Goal: Transaction & Acquisition: Purchase product/service

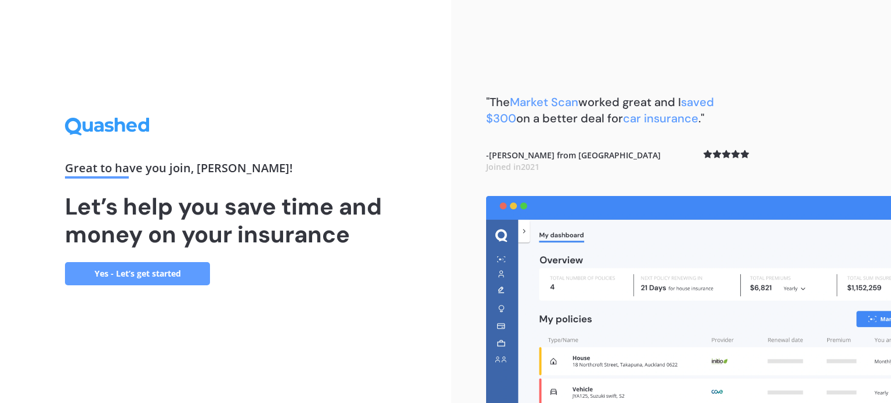
click at [125, 271] on link "Yes - Let’s get started" at bounding box center [137, 273] width 145 height 23
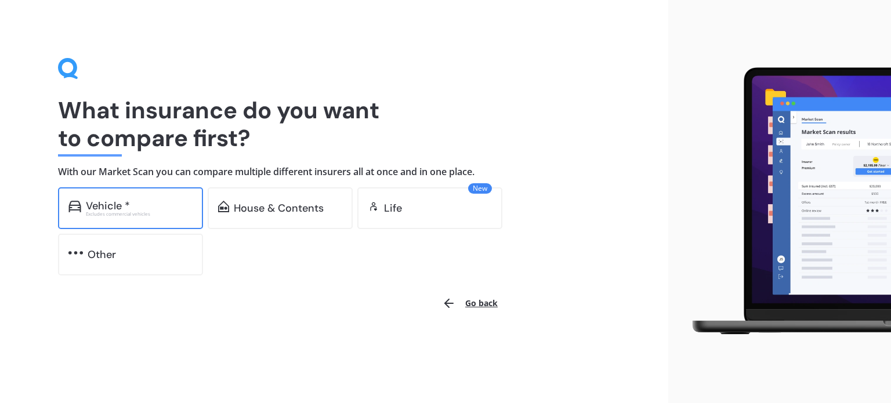
click at [150, 209] on div "Vehicle *" at bounding box center [139, 206] width 107 height 12
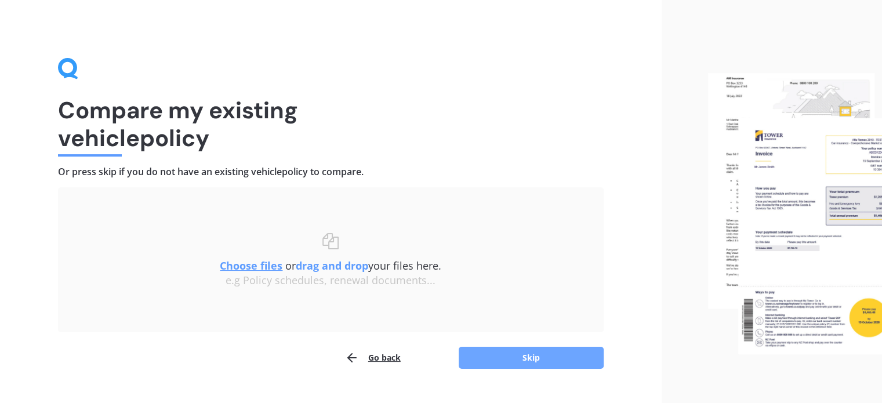
click at [538, 356] on button "Skip" at bounding box center [531, 358] width 145 height 22
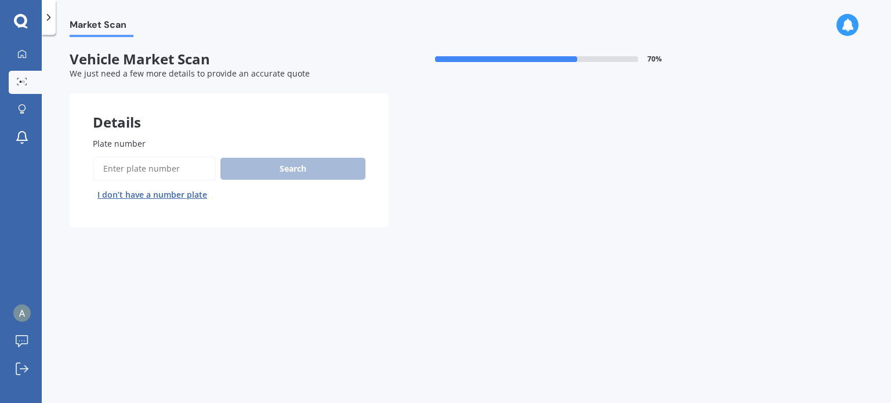
click at [121, 164] on input "Plate number" at bounding box center [154, 169] width 123 height 24
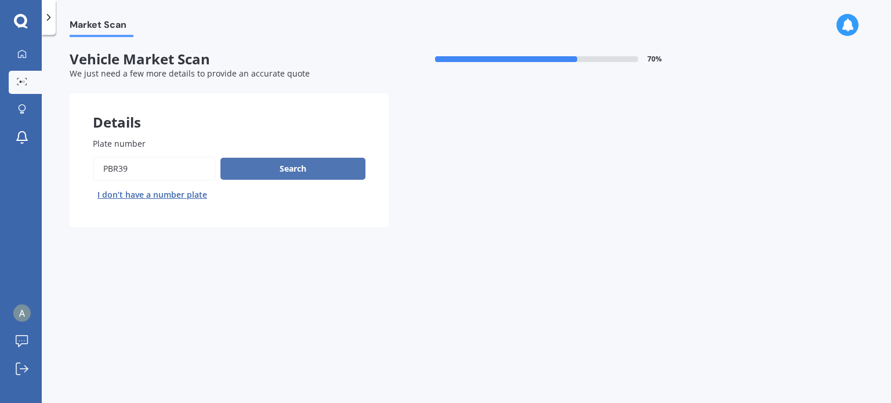
type input "PBR39"
click at [305, 171] on button "Search" at bounding box center [292, 169] width 145 height 22
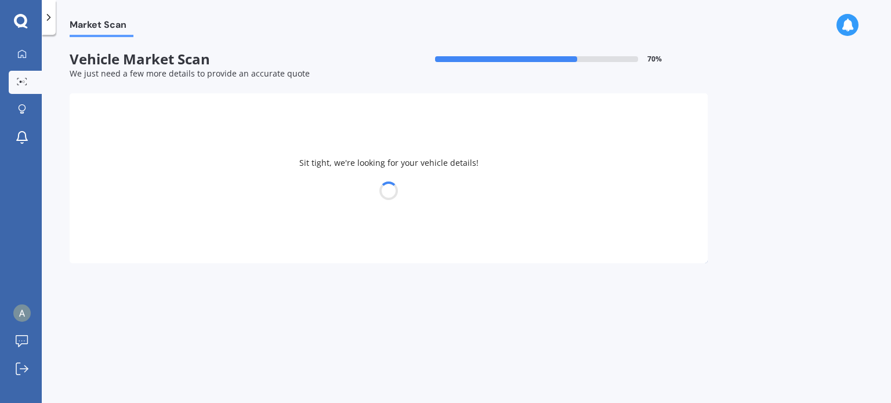
select select "TOYOTA"
select select "AQUA"
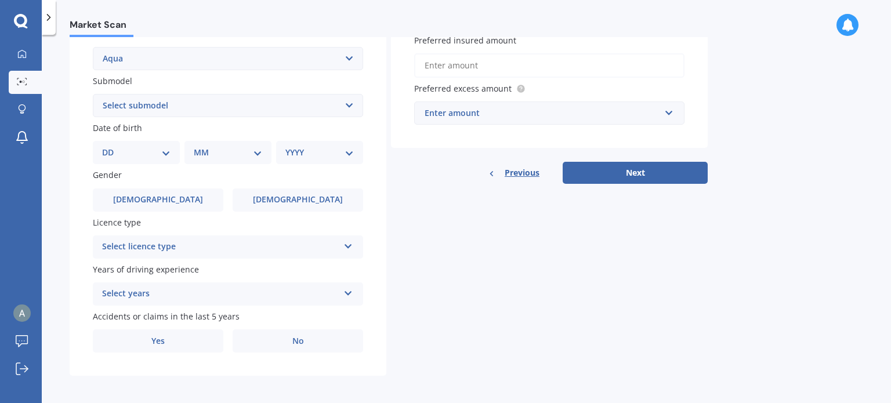
scroll to position [280, 0]
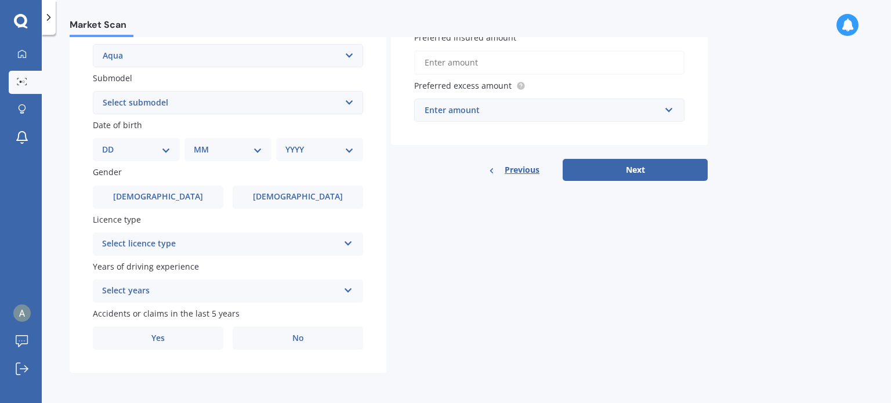
click at [162, 150] on select "DD 01 02 03 04 05 06 07 08 09 10 11 12 13 14 15 16 17 18 19 20 21 22 23 24 25 2…" at bounding box center [136, 149] width 68 height 13
select select "01"
click at [111, 143] on select "DD 01 02 03 04 05 06 07 08 09 10 11 12 13 14 15 16 17 18 19 20 21 22 23 24 25 2…" at bounding box center [136, 149] width 68 height 13
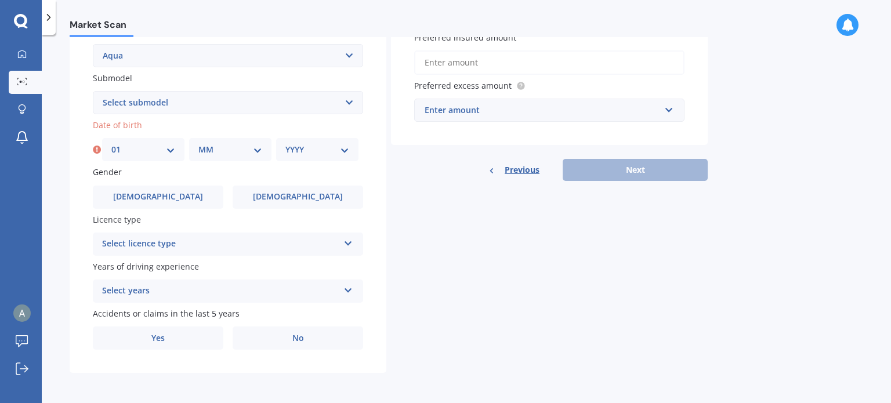
click at [231, 148] on select "MM 01 02 03 04 05 06 07 08 09 10 11 12" at bounding box center [230, 149] width 64 height 13
select select "06"
click at [198, 143] on select "MM 01 02 03 04 05 06 07 08 09 10 11 12" at bounding box center [230, 149] width 64 height 13
click at [316, 141] on div "YYYY 2025 2024 2023 2022 2021 2020 2019 2018 2017 2016 2015 2014 2013 2012 2011…" at bounding box center [317, 149] width 82 height 23
click at [345, 152] on select "YYYY 2025 2024 2023 2022 2021 2020 2019 2018 2017 2016 2015 2014 2013 2012 2011…" at bounding box center [317, 149] width 64 height 13
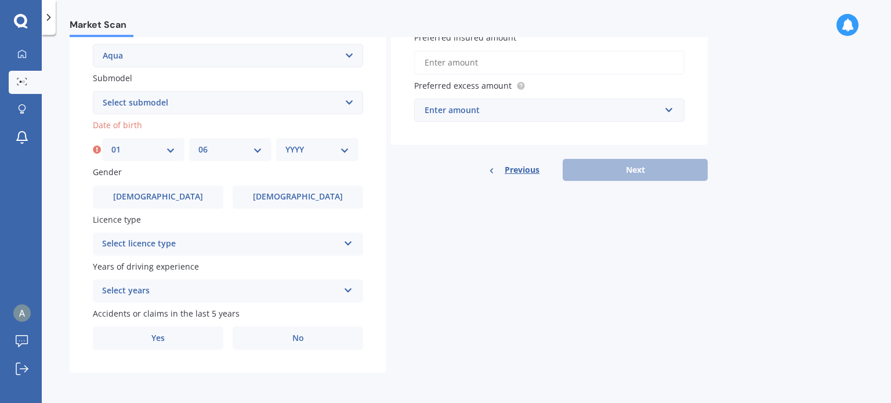
select select "1983"
click at [285, 143] on select "YYYY 2025 2024 2023 2022 2021 2020 2019 2018 2017 2016 2015 2014 2013 2012 2011…" at bounding box center [317, 149] width 64 height 13
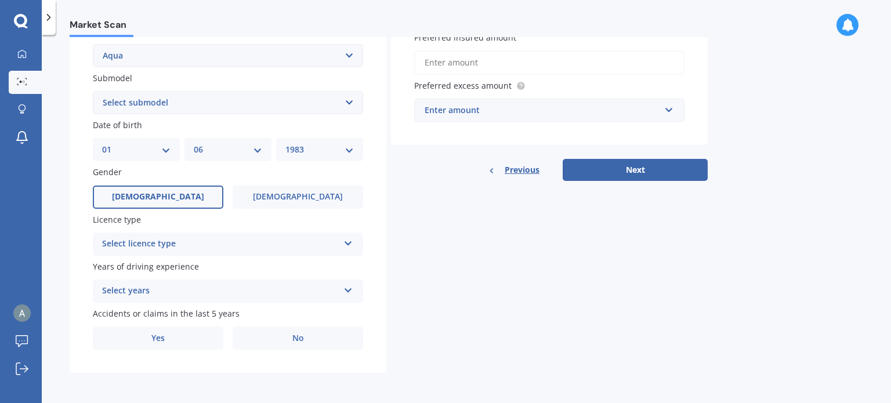
click at [184, 200] on label "[DEMOGRAPHIC_DATA]" at bounding box center [158, 197] width 131 height 23
click at [0, 0] on input "[DEMOGRAPHIC_DATA]" at bounding box center [0, 0] width 0 height 0
click at [198, 240] on div "Select licence type" at bounding box center [220, 244] width 237 height 14
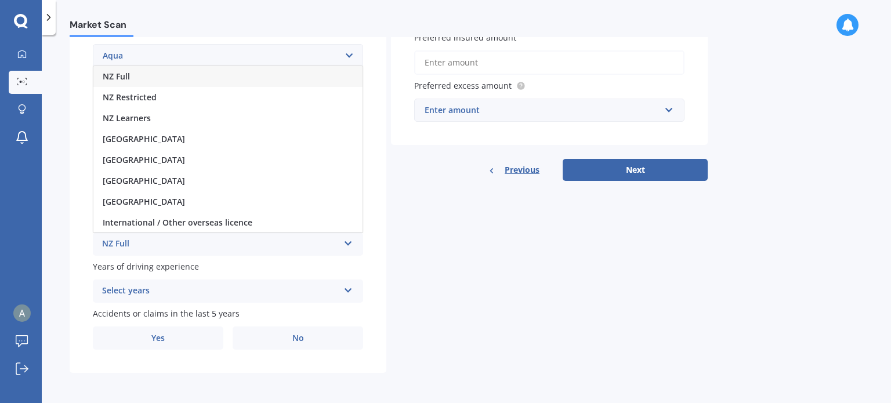
click at [134, 77] on div "NZ Full" at bounding box center [227, 76] width 269 height 21
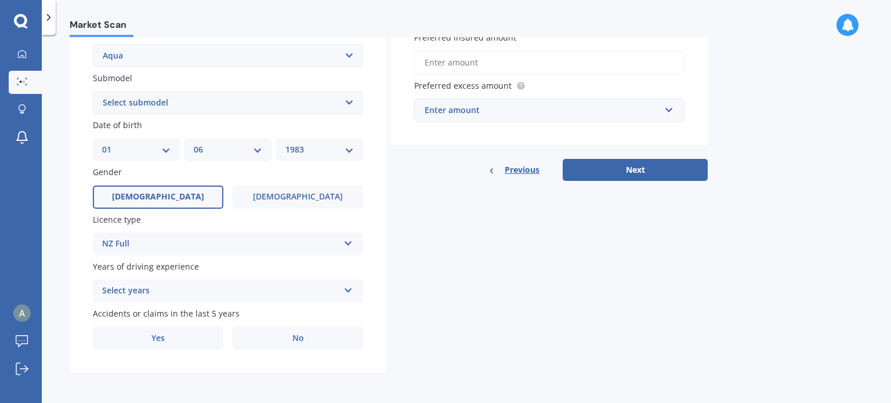
click at [174, 295] on div "Select years" at bounding box center [220, 291] width 237 height 14
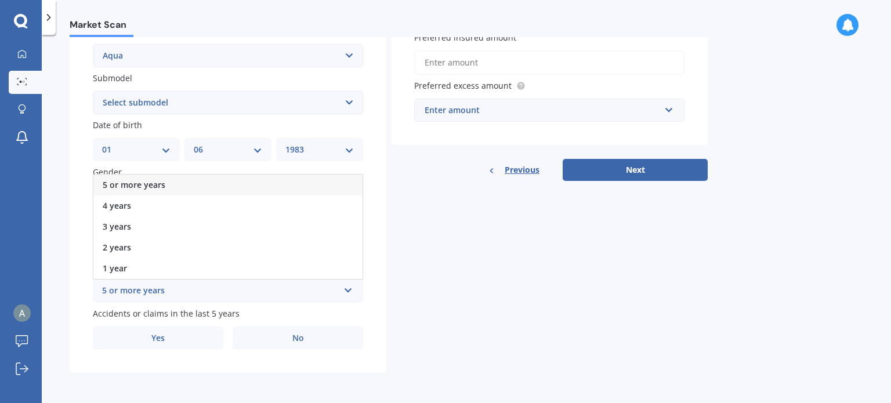
click at [165, 185] on div "5 or more years" at bounding box center [227, 185] width 269 height 21
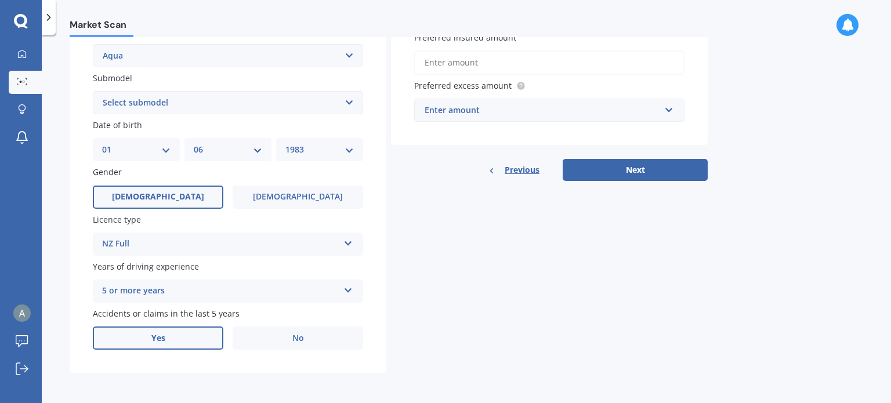
click at [178, 335] on label "Yes" at bounding box center [158, 338] width 131 height 23
click at [0, 0] on input "Yes" at bounding box center [0, 0] width 0 height 0
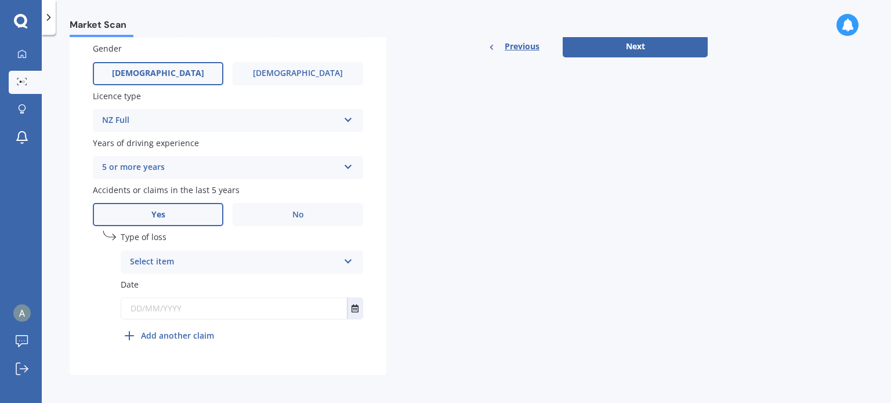
scroll to position [405, 0]
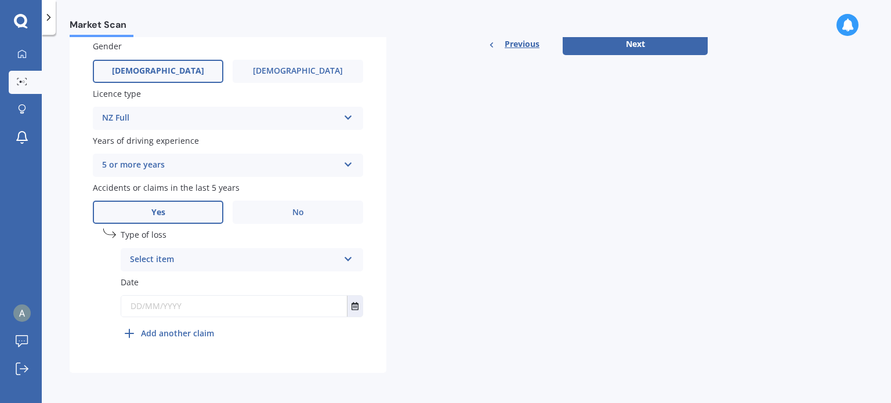
click at [183, 265] on div "Select item" at bounding box center [234, 260] width 209 height 14
click at [206, 301] on span "Not at fault accident" at bounding box center [172, 303] width 82 height 11
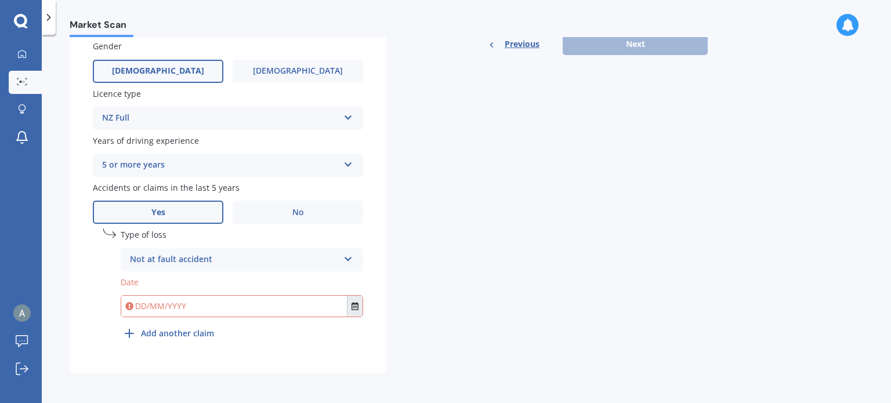
click at [356, 305] on icon "Select date" at bounding box center [355, 306] width 7 height 8
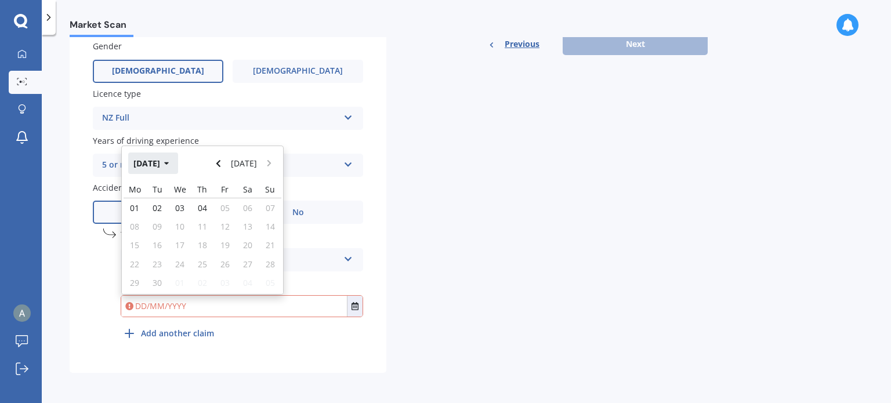
click at [178, 165] on button "[DATE]" at bounding box center [153, 163] width 50 height 21
click at [158, 160] on icon "button" at bounding box center [158, 164] width 5 height 8
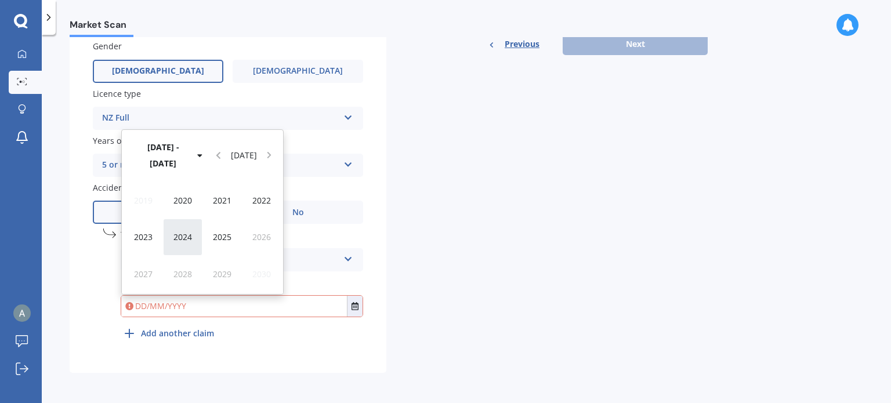
click at [182, 238] on span "2024" at bounding box center [182, 236] width 19 height 11
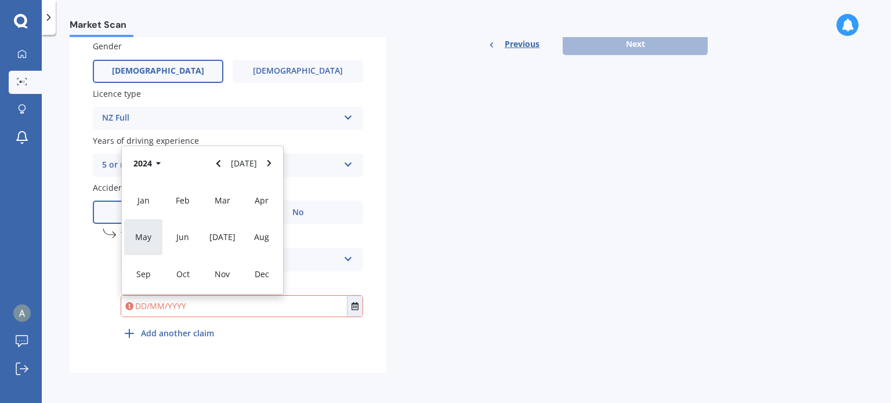
click at [142, 236] on span "May" at bounding box center [143, 236] width 16 height 11
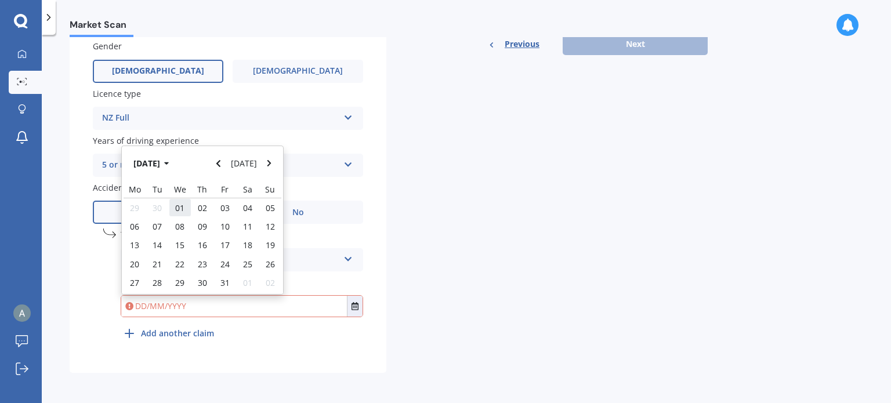
click at [182, 207] on span "01" at bounding box center [179, 207] width 9 height 11
type input "[DATE]"
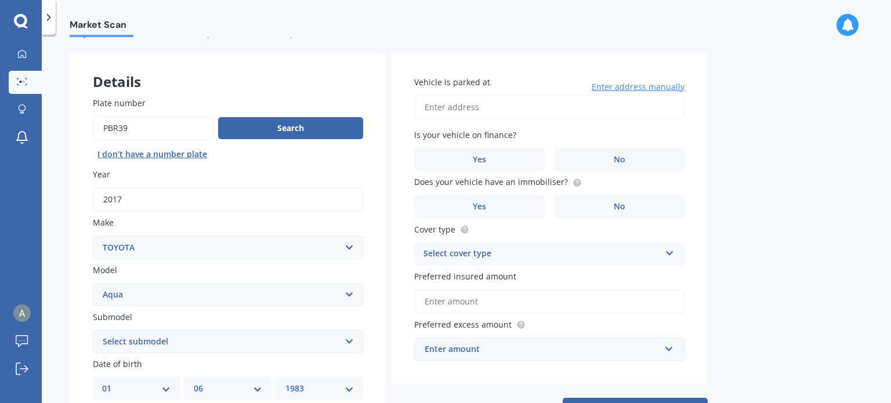
scroll to position [58, 0]
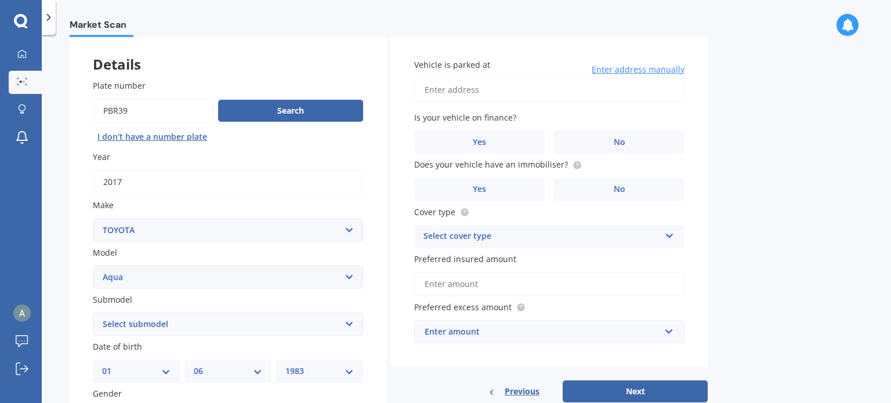
click at [461, 86] on input "Vehicle is parked at" at bounding box center [549, 90] width 270 height 24
type input "[STREET_ADDRESS]"
click at [603, 136] on label "No" at bounding box center [619, 142] width 131 height 23
click at [0, 0] on input "No" at bounding box center [0, 0] width 0 height 0
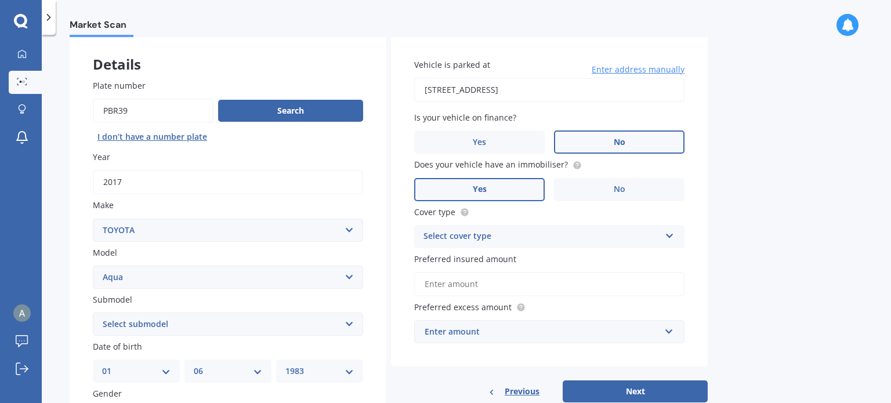
click at [519, 179] on label "Yes" at bounding box center [479, 189] width 131 height 23
click at [0, 0] on input "Yes" at bounding box center [0, 0] width 0 height 0
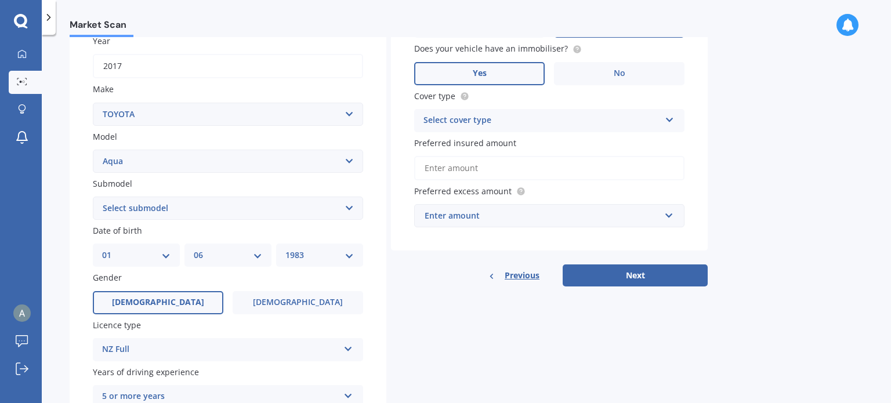
scroll to position [116, 0]
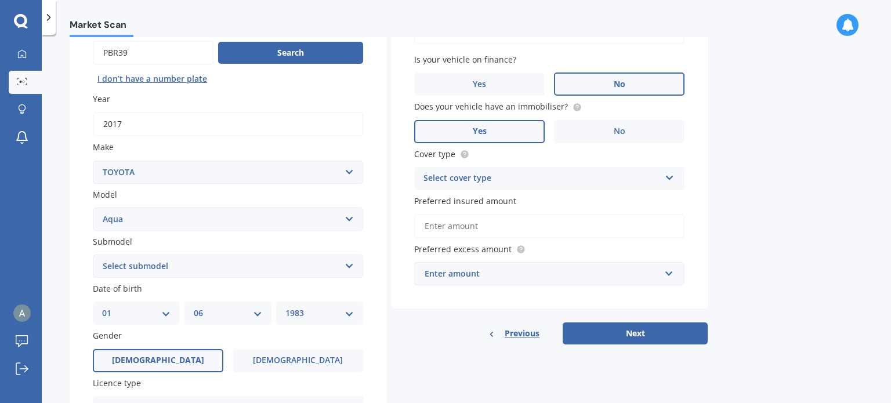
click at [515, 176] on div "Select cover type" at bounding box center [541, 179] width 237 height 14
click at [490, 196] on div "Comprehensive" at bounding box center [549, 201] width 269 height 21
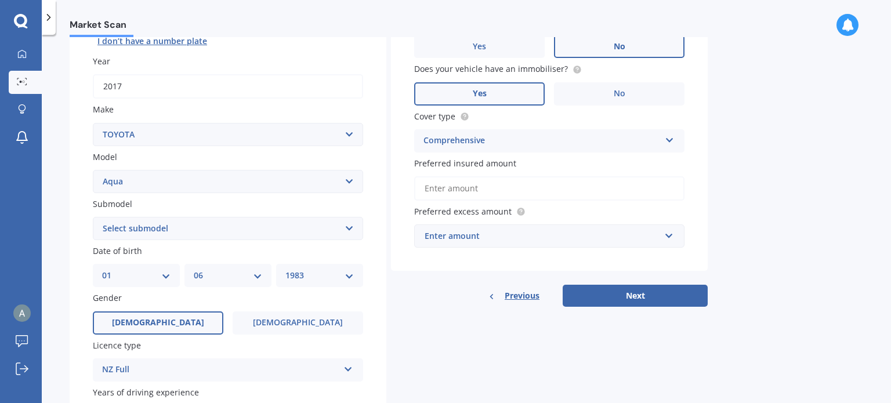
scroll to position [174, 0]
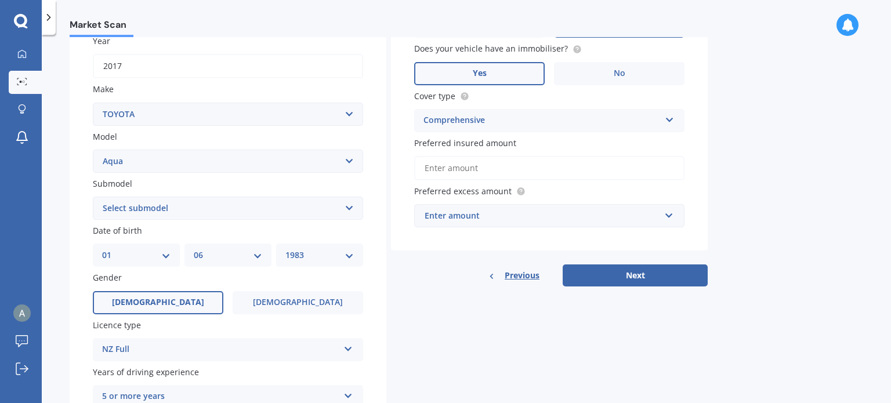
click at [448, 168] on input "Preferred insured amount" at bounding box center [549, 168] width 270 height 24
paste input "$9,845"
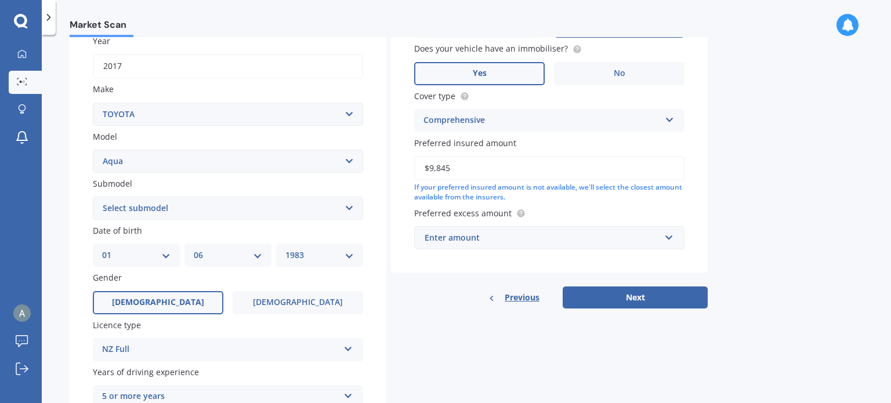
type input "$9,845"
click at [490, 238] on div "Enter amount" at bounding box center [543, 237] width 236 height 13
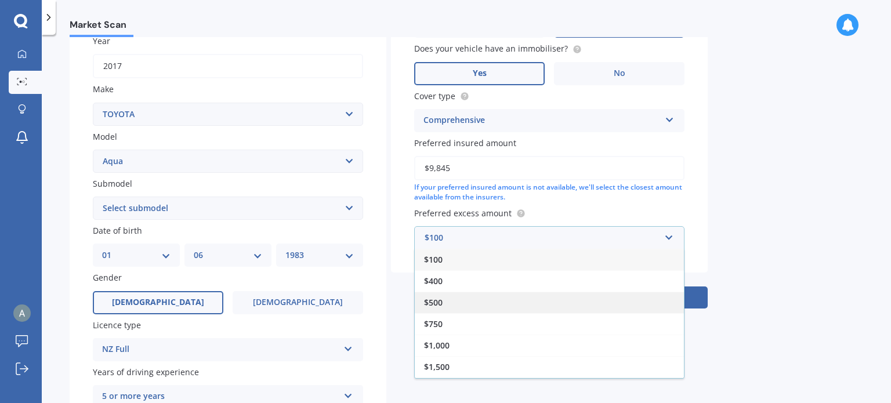
click at [448, 300] on div "$500" at bounding box center [549, 302] width 269 height 21
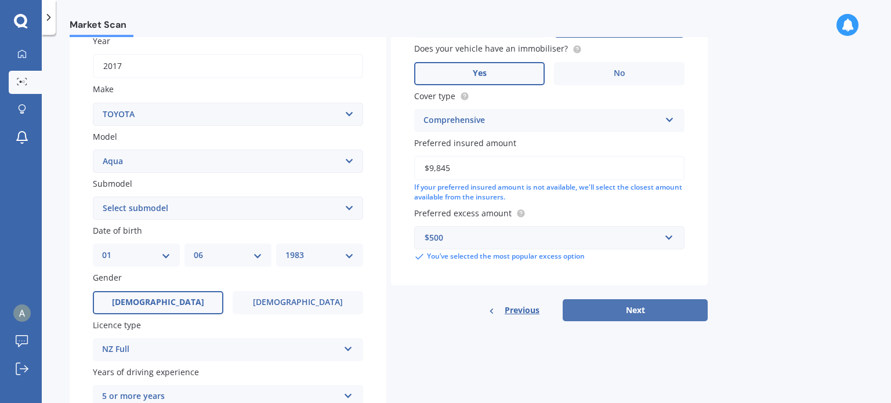
click at [639, 313] on button "Next" at bounding box center [635, 310] width 145 height 22
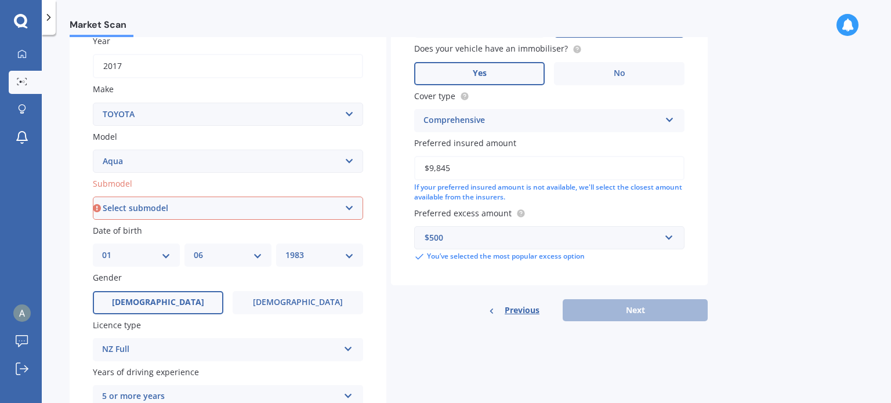
click at [182, 211] on select "Select submodel (All Other) Hatchback Hybrid" at bounding box center [228, 208] width 270 height 23
select select "HYBRID"
click at [93, 197] on select "Select submodel (All Other) Hatchback Hybrid" at bounding box center [228, 208] width 270 height 23
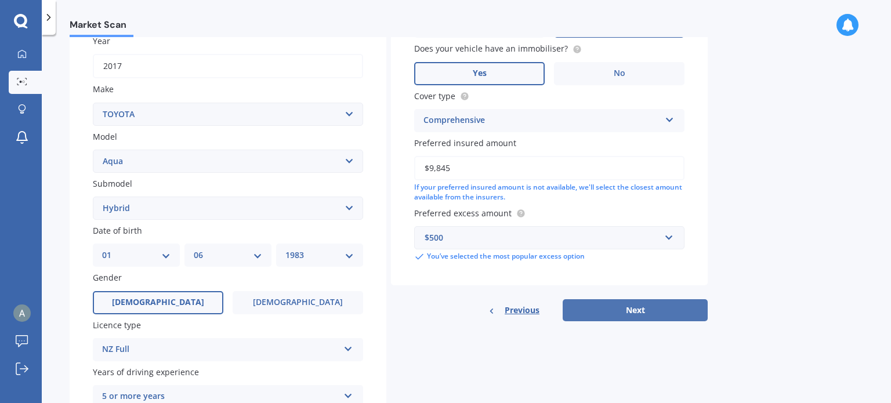
click at [622, 309] on button "Next" at bounding box center [635, 310] width 145 height 22
select select "01"
select select "06"
select select "1983"
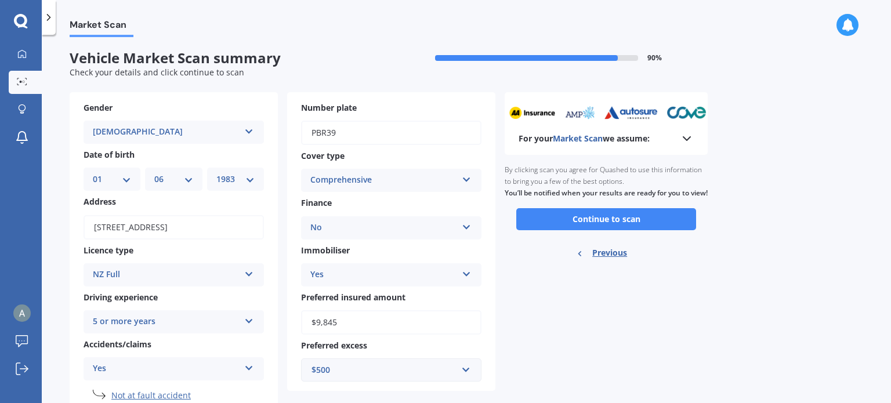
scroll to position [0, 0]
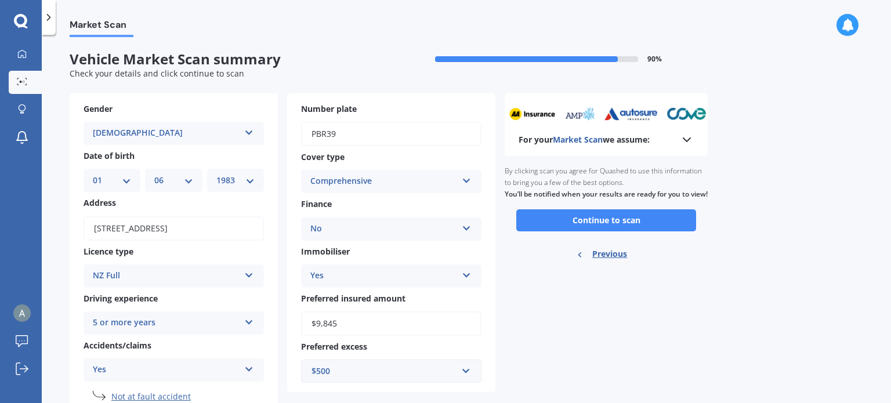
click at [687, 138] on icon at bounding box center [687, 140] width 14 height 14
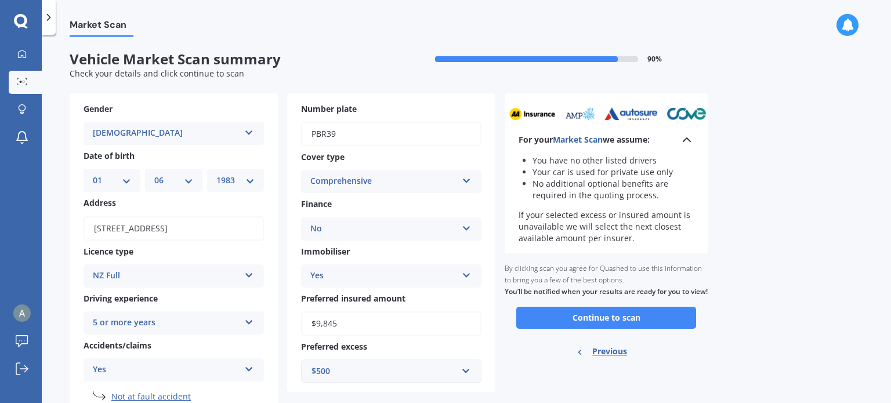
click at [685, 139] on polyline at bounding box center [686, 139] width 7 height 3
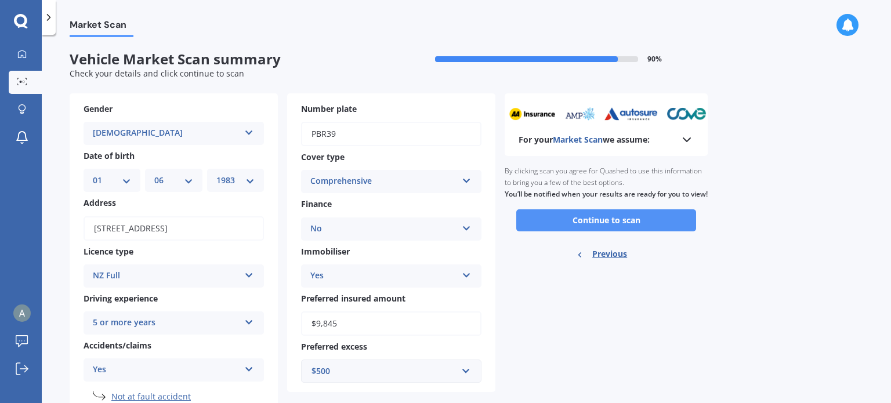
click at [621, 228] on button "Continue to scan" at bounding box center [606, 220] width 180 height 22
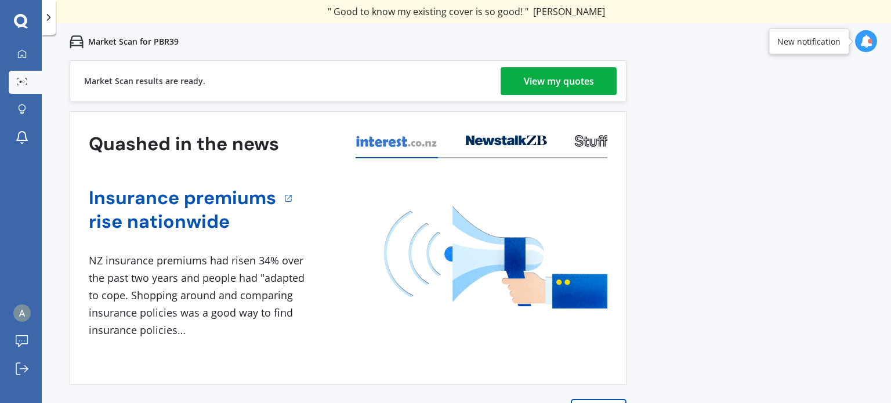
click at [560, 84] on div "View my quotes" at bounding box center [559, 81] width 70 height 28
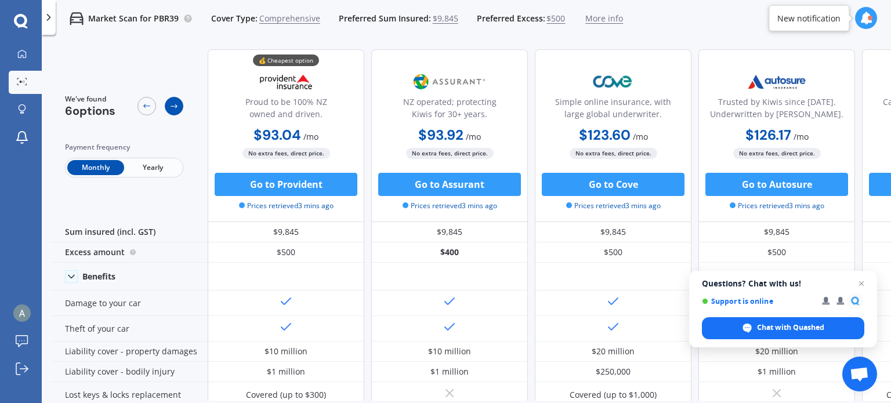
click at [175, 106] on icon at bounding box center [174, 106] width 7 height 4
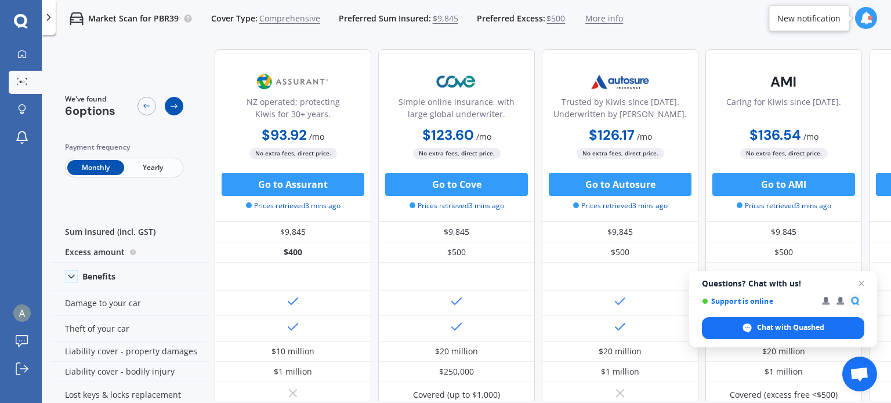
click at [175, 106] on icon at bounding box center [174, 106] width 7 height 4
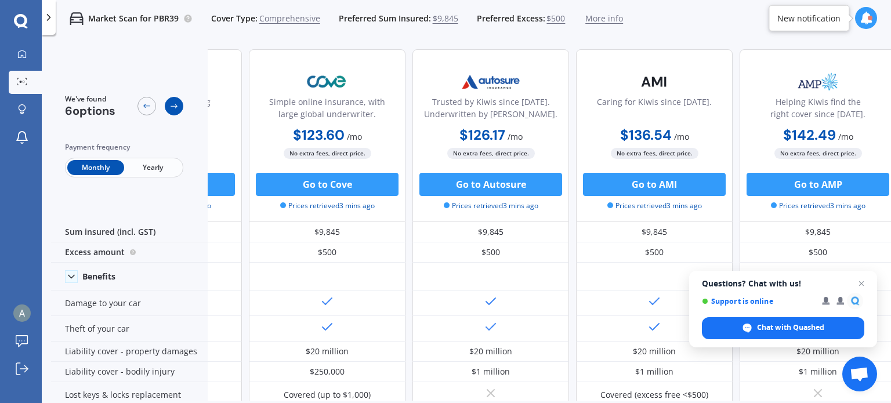
scroll to position [0, 297]
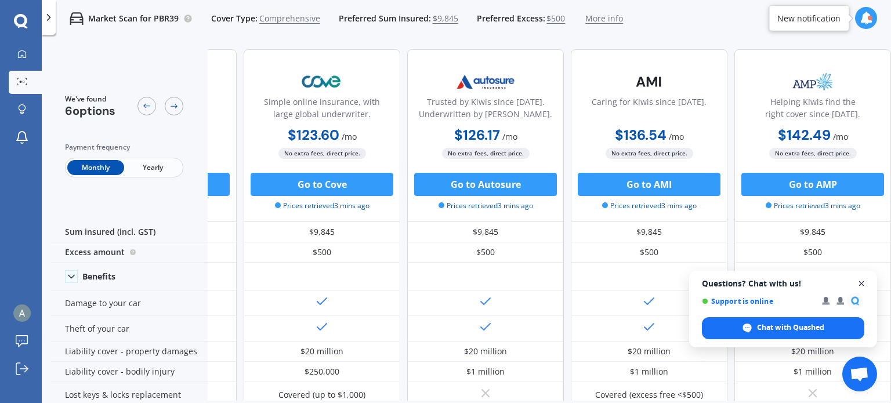
click at [861, 284] on span "Open chat" at bounding box center [861, 284] width 15 height 15
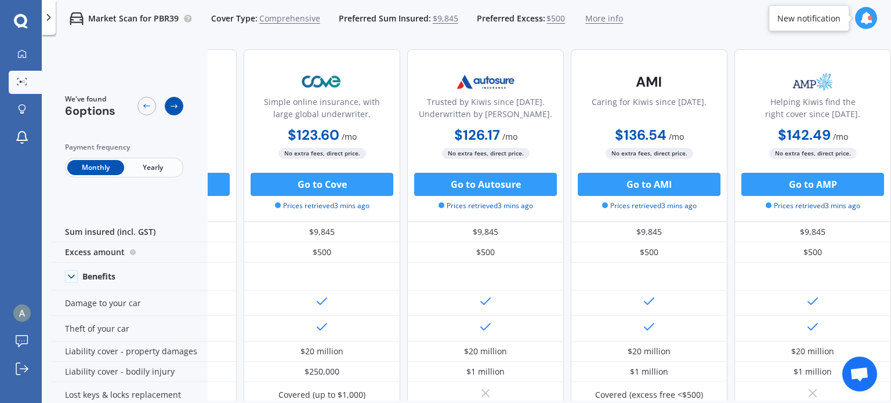
click at [175, 107] on icon at bounding box center [173, 106] width 9 height 9
click at [148, 106] on icon at bounding box center [146, 106] width 9 height 9
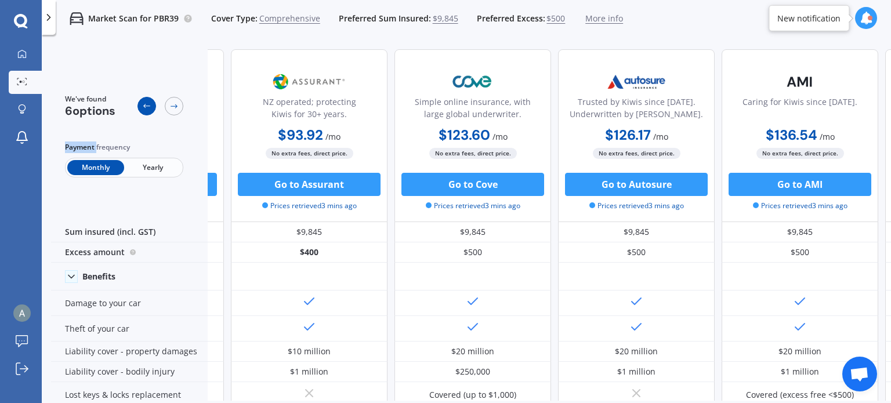
click at [148, 106] on icon at bounding box center [146, 106] width 9 height 9
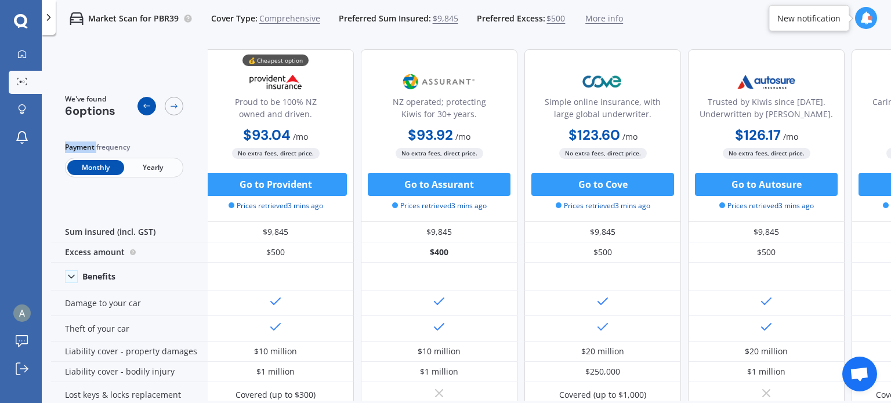
scroll to position [0, 0]
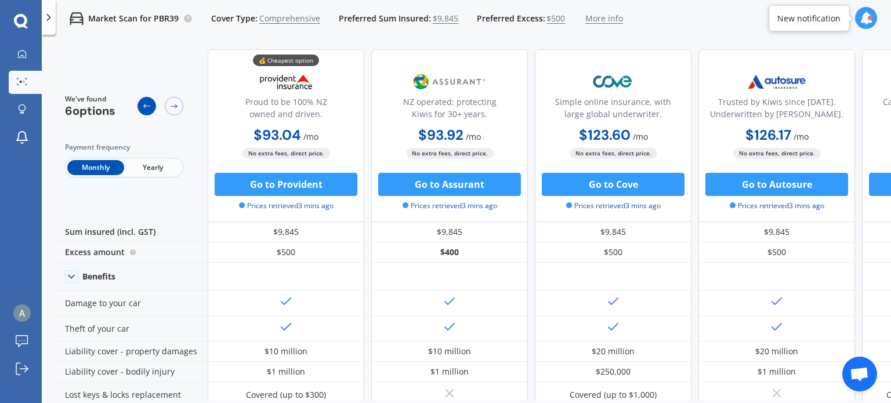
click at [148, 106] on icon at bounding box center [146, 106] width 9 height 9
